Goal: Information Seeking & Learning: Learn about a topic

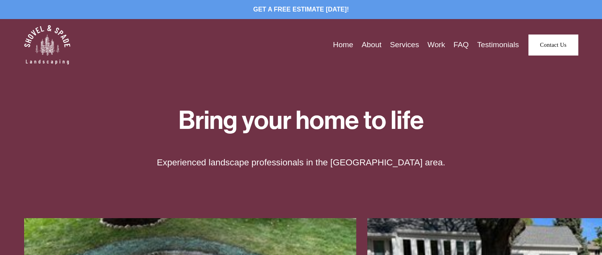
click at [341, 47] on link "Home" at bounding box center [343, 45] width 20 height 12
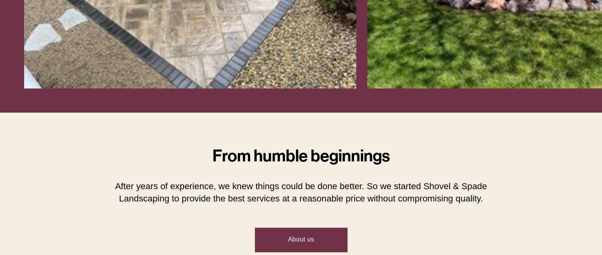
scroll to position [356, 0]
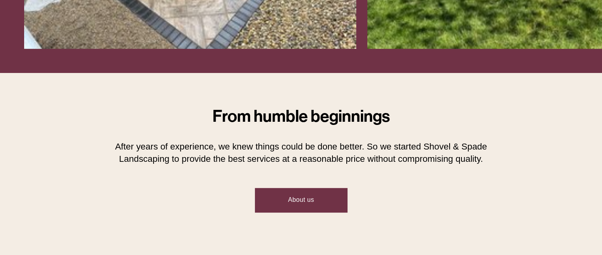
click at [318, 196] on link "About us" at bounding box center [301, 200] width 92 height 24
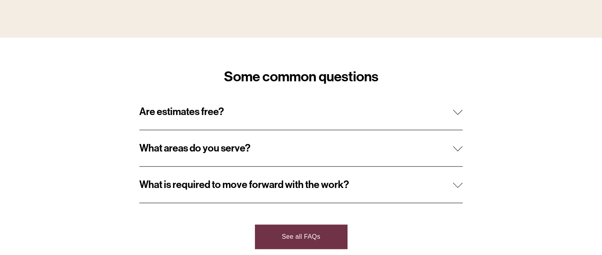
scroll to position [753, 0]
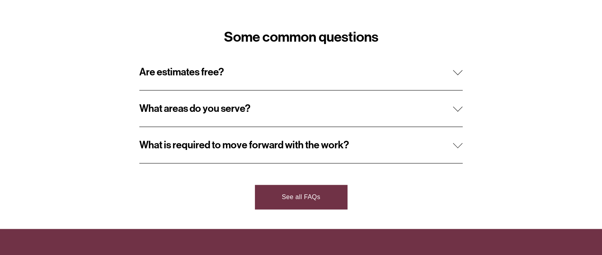
click at [462, 107] on div at bounding box center [458, 107] width 10 height 10
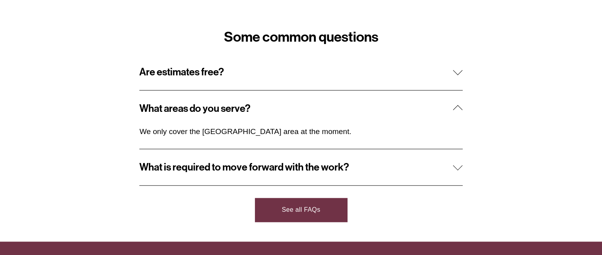
click at [461, 164] on div at bounding box center [458, 166] width 10 height 10
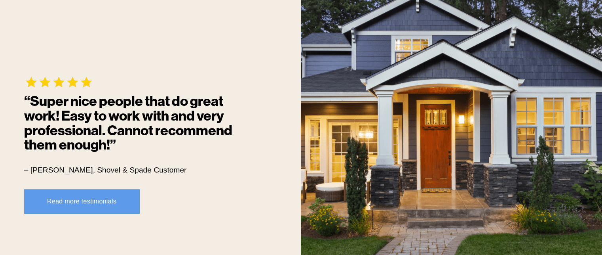
scroll to position [437, 0]
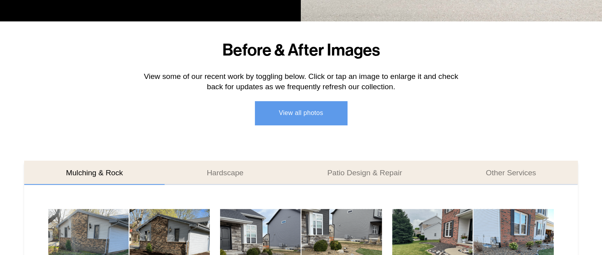
scroll to position [356, 0]
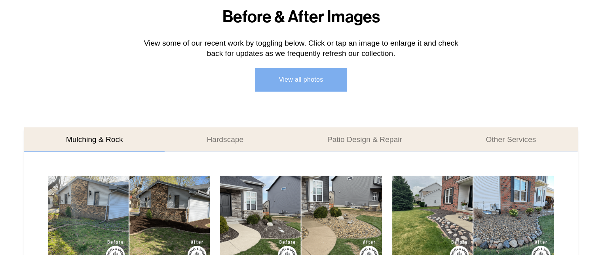
click at [273, 82] on link "View all photos" at bounding box center [301, 80] width 92 height 24
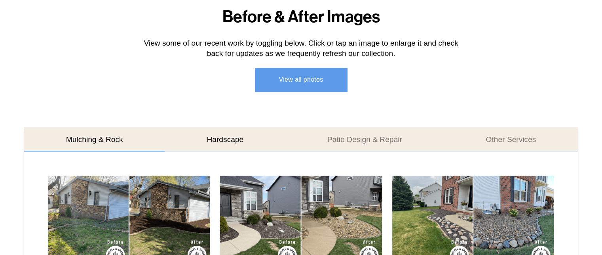
click at [234, 139] on button "Hardscape" at bounding box center [225, 139] width 121 height 24
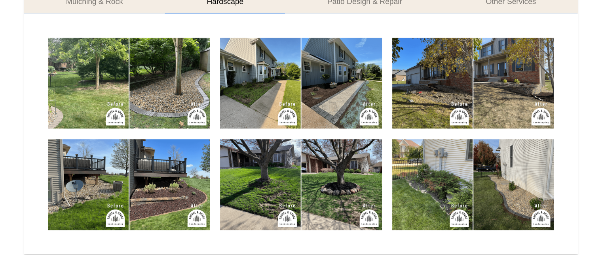
scroll to position [475, 0]
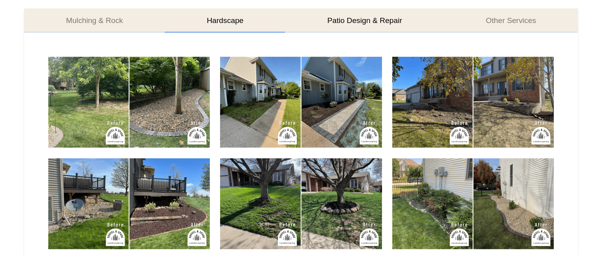
click at [355, 19] on button "Patio Design & Repair" at bounding box center [365, 20] width 159 height 24
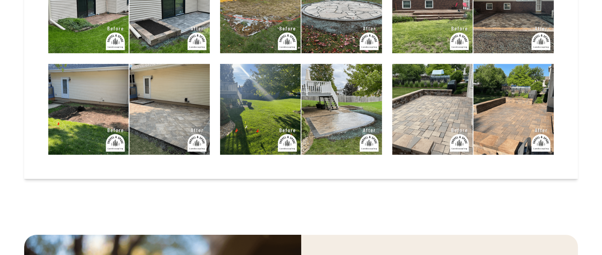
scroll to position [436, 0]
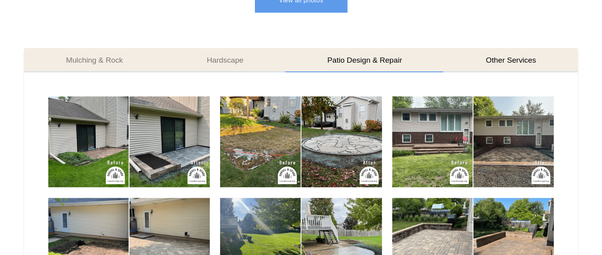
click at [492, 58] on button "Other Services" at bounding box center [511, 60] width 134 height 24
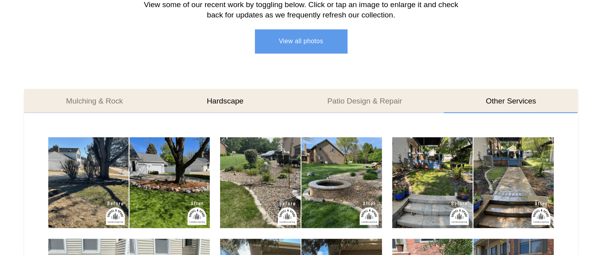
scroll to position [0, 0]
